Goal: Information Seeking & Learning: Learn about a topic

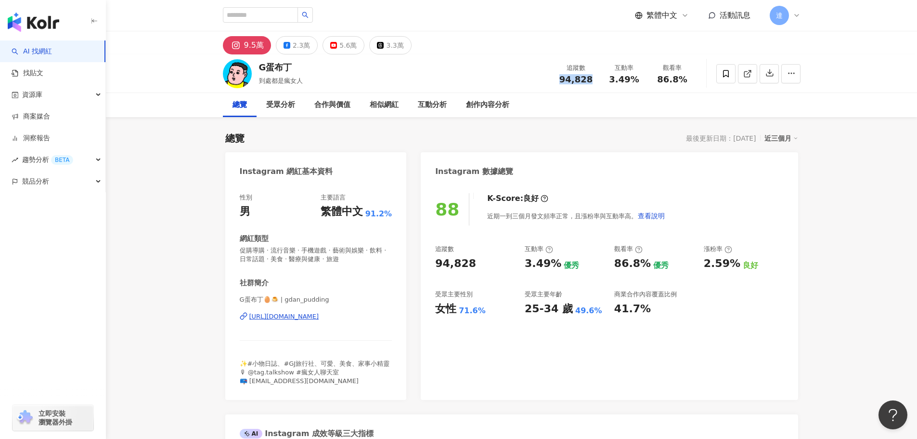
drag, startPoint x: 561, startPoint y: 79, endPoint x: 592, endPoint y: 78, distance: 30.8
click at [592, 78] on div "94,828" at bounding box center [576, 80] width 37 height 10
drag, startPoint x: 526, startPoint y: 265, endPoint x: 557, endPoint y: 264, distance: 30.8
click at [557, 264] on div "追蹤數 94,828 互動率 3.49% 優秀 觀看率 86.8% 優秀 漲粉率 2.59% 良好 受眾主要性別 女性 71.6% 受眾主要年齡 25-34 …" at bounding box center [609, 280] width 348 height 71
copy div "3.49%"
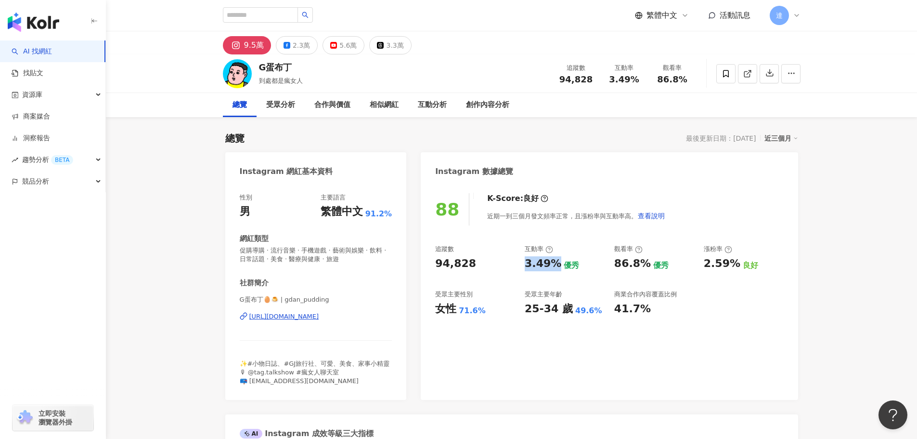
click at [545, 269] on div "3.49%" at bounding box center [543, 263] width 37 height 15
click at [543, 262] on div "3.49%" at bounding box center [543, 263] width 37 height 15
click at [533, 268] on div "3.49%" at bounding box center [543, 263] width 37 height 15
drag, startPoint x: 523, startPoint y: 263, endPoint x: 550, endPoint y: 268, distance: 26.8
click at [550, 268] on div "追蹤數 94,828 互動率 3.49% 優秀 觀看率 86.8% 優秀 漲粉率 2.59% 良好 受眾主要性別 女性 71.6% 受眾主要年齡 25-34 …" at bounding box center [609, 280] width 348 height 71
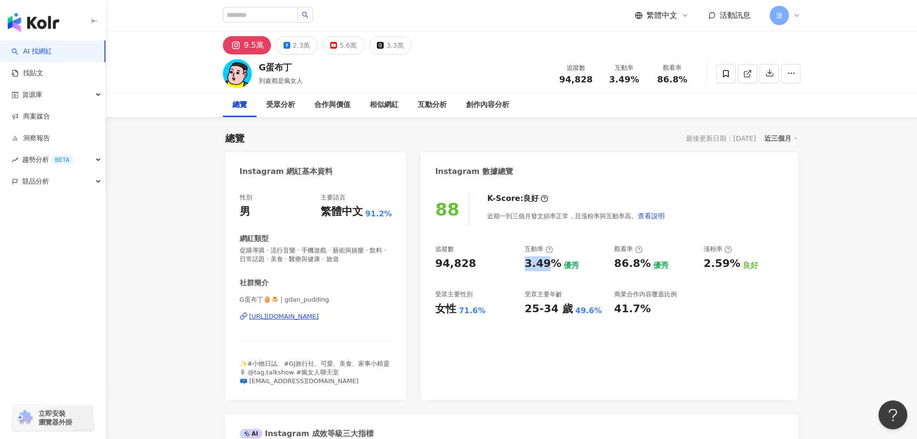
copy div "3.49"
drag, startPoint x: 614, startPoint y: 264, endPoint x: 638, endPoint y: 266, distance: 24.2
click at [638, 266] on div "86.8%" at bounding box center [632, 263] width 37 height 15
copy div "86.8"
drag, startPoint x: 527, startPoint y: 310, endPoint x: 553, endPoint y: 311, distance: 26.0
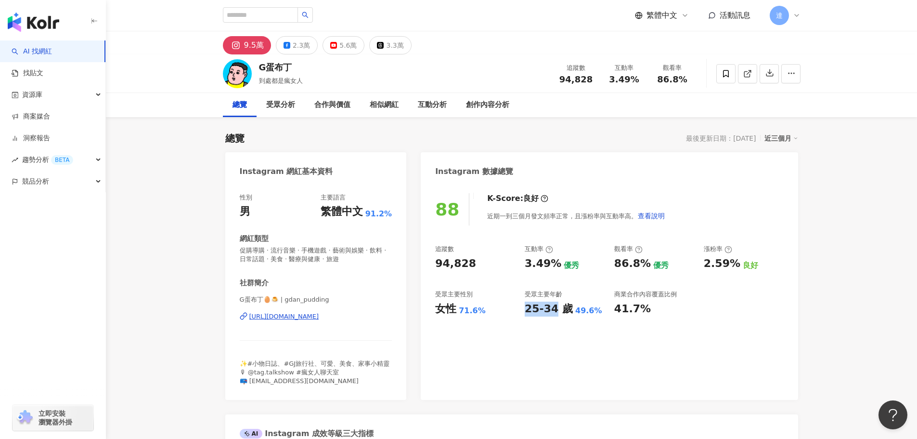
click at [553, 311] on div "25-34 歲" at bounding box center [549, 308] width 48 height 15
copy div "25-34"
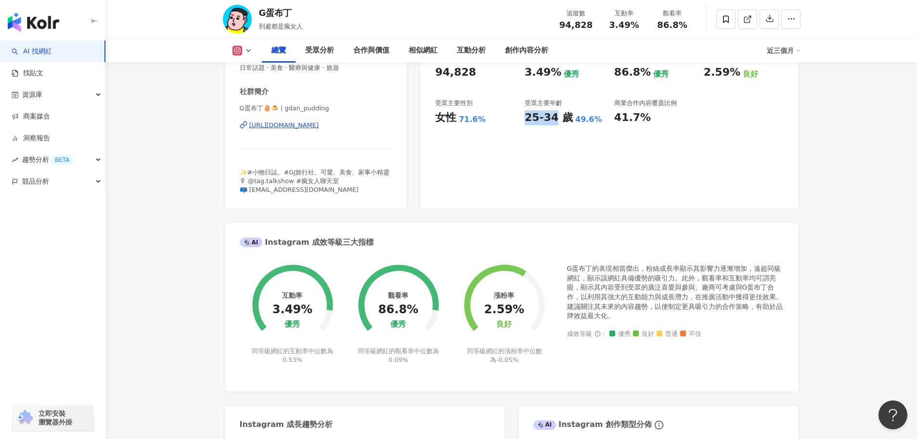
scroll to position [144, 0]
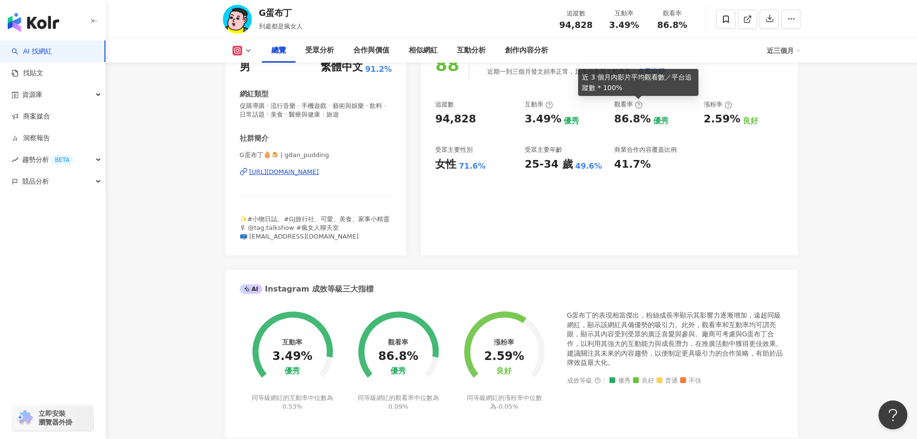
click at [640, 104] on icon at bounding box center [639, 105] width 8 height 8
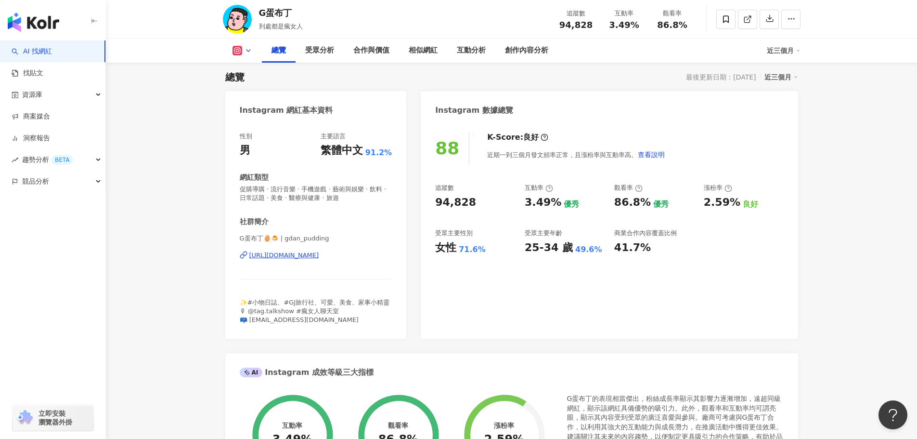
scroll to position [0, 0]
